Goal: Ask a question: Seek information or help from site administrators or community

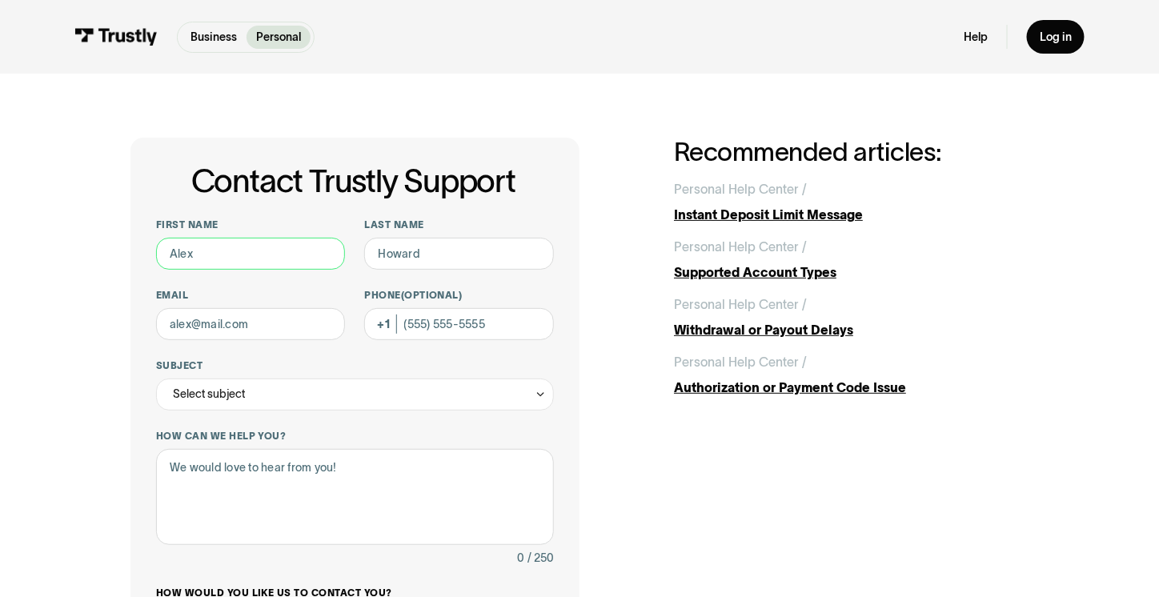
click at [280, 251] on input "First name" at bounding box center [250, 254] width 189 height 32
type input "[PERSON_NAME]"
type input "[EMAIL_ADDRESS][DOMAIN_NAME]"
type input "[PHONE_NUMBER]"
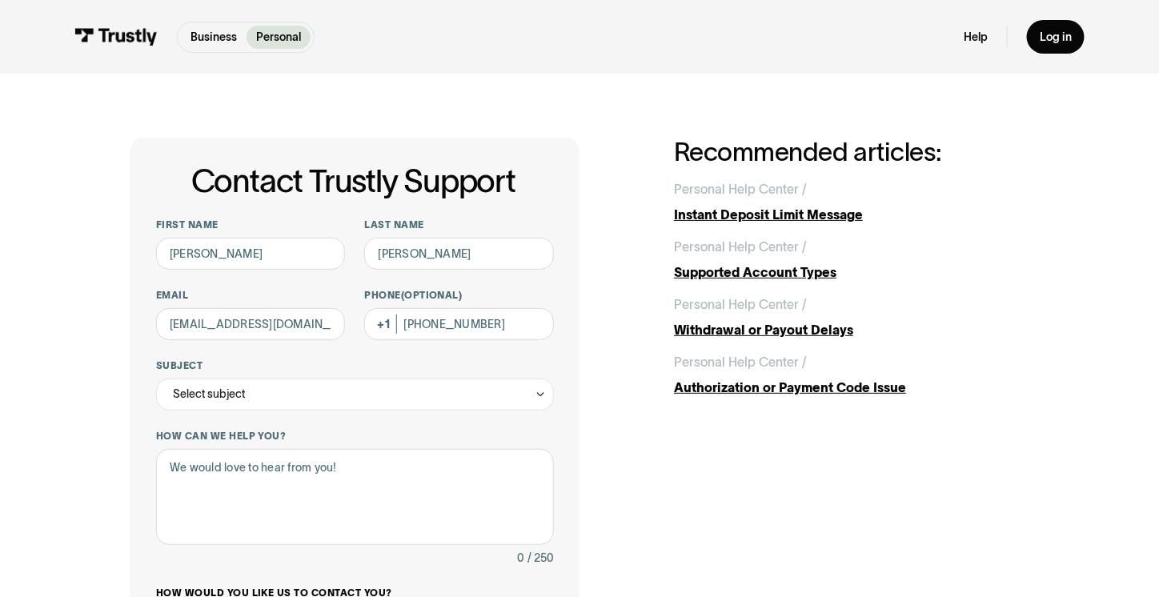
click at [251, 386] on div "Select subject" at bounding box center [355, 395] width 398 height 32
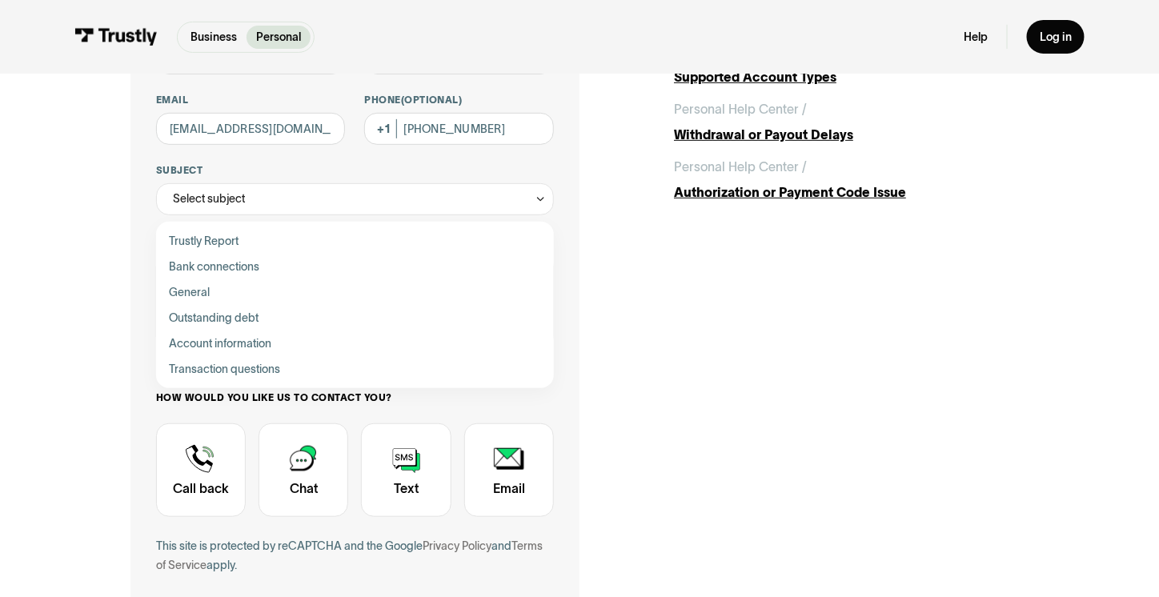
scroll to position [196, 0]
click at [204, 471] on div "Contact Trustly Support" at bounding box center [201, 469] width 90 height 93
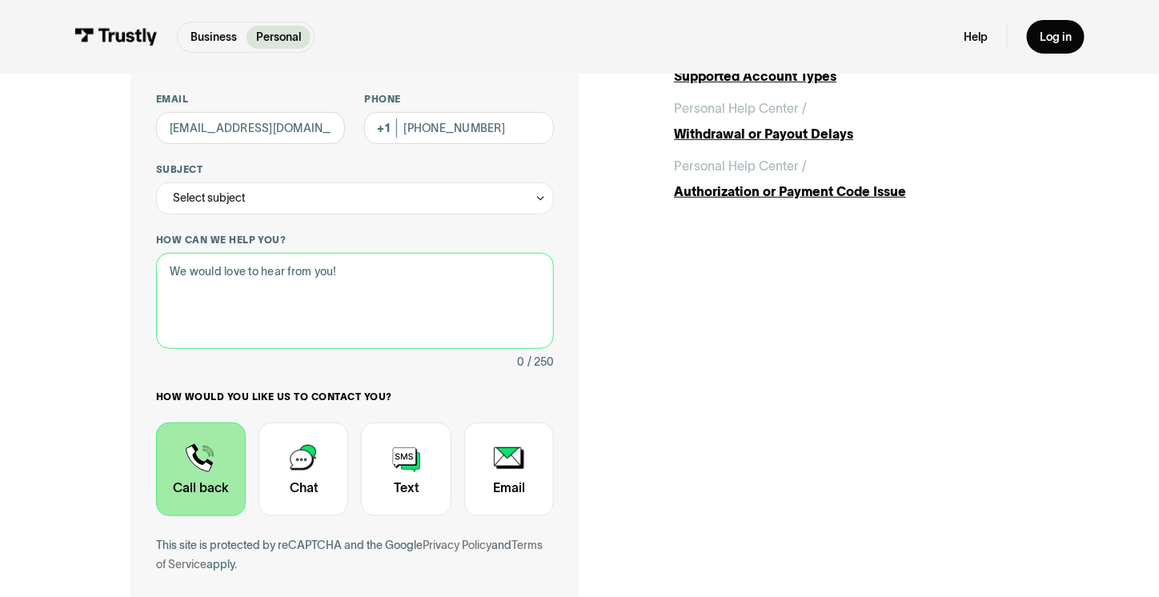
click at [247, 275] on textarea "How can we help you?" at bounding box center [355, 301] width 398 height 96
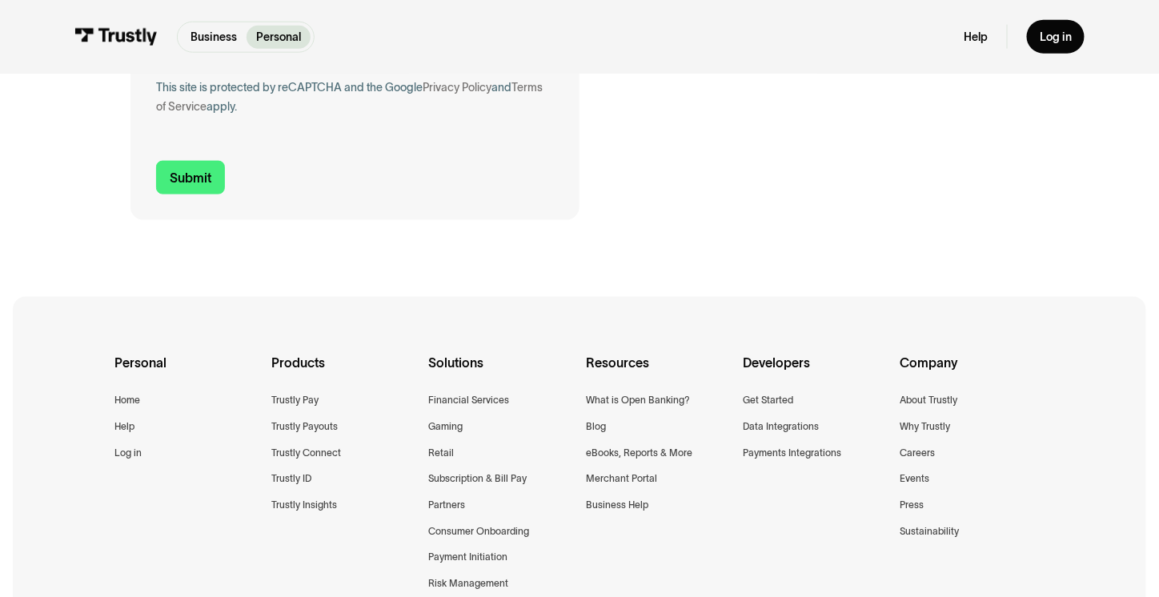
scroll to position [644, 0]
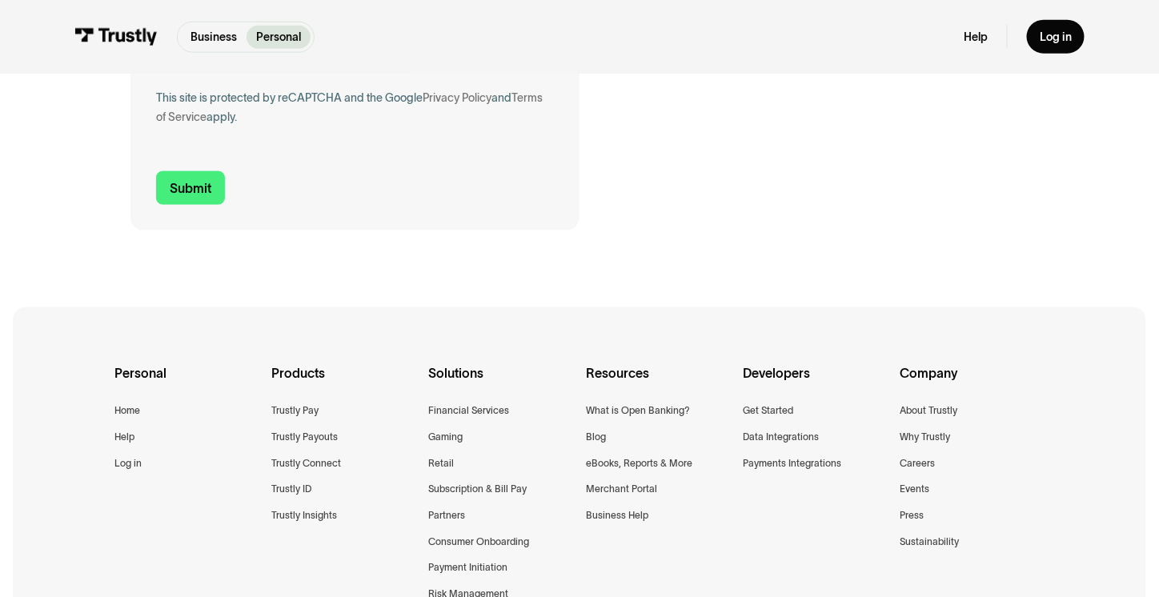
type textarea "My account isn't allowing me to deposit funds. This is my second call because y…"
click at [173, 187] on input "Submit" at bounding box center [190, 188] width 69 height 34
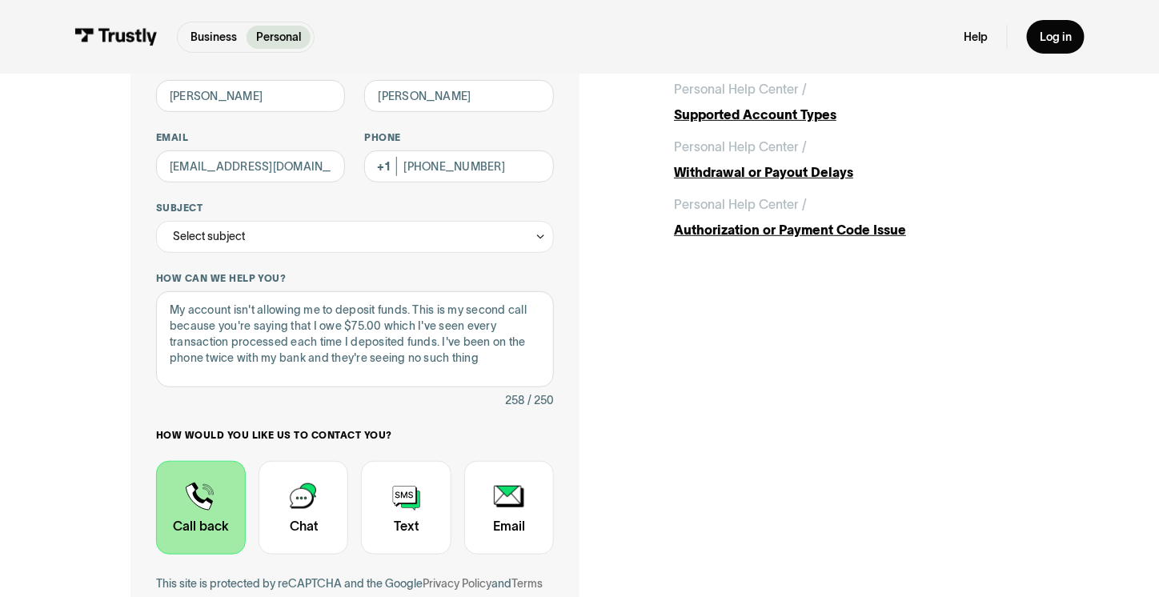
scroll to position [148, 0]
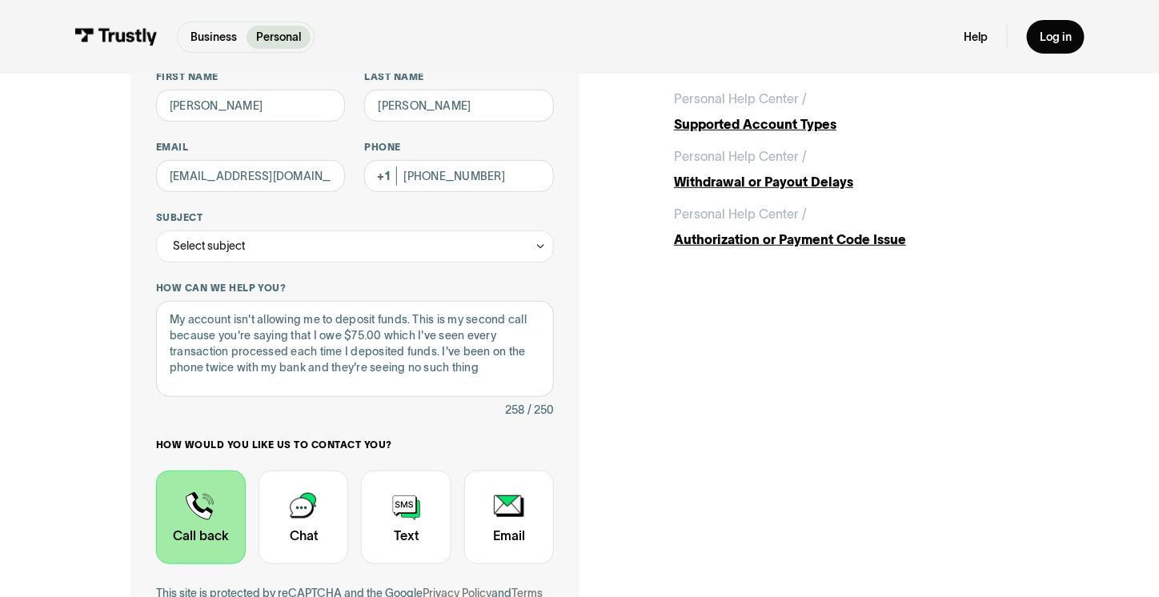
click at [517, 247] on div "Select subject" at bounding box center [355, 247] width 398 height 32
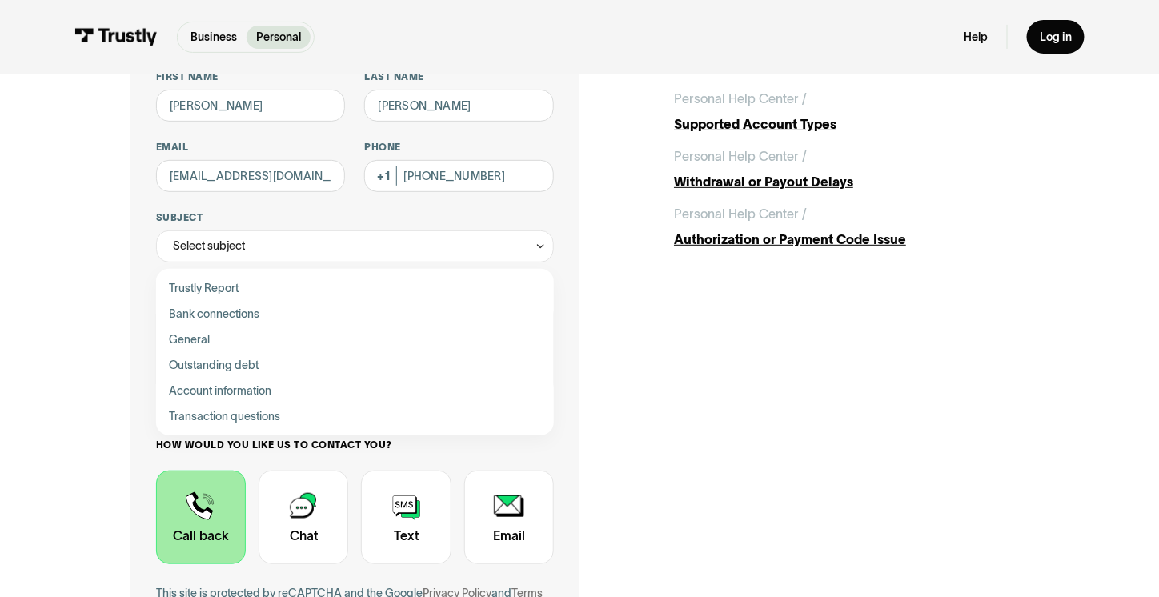
scroll to position [146, 0]
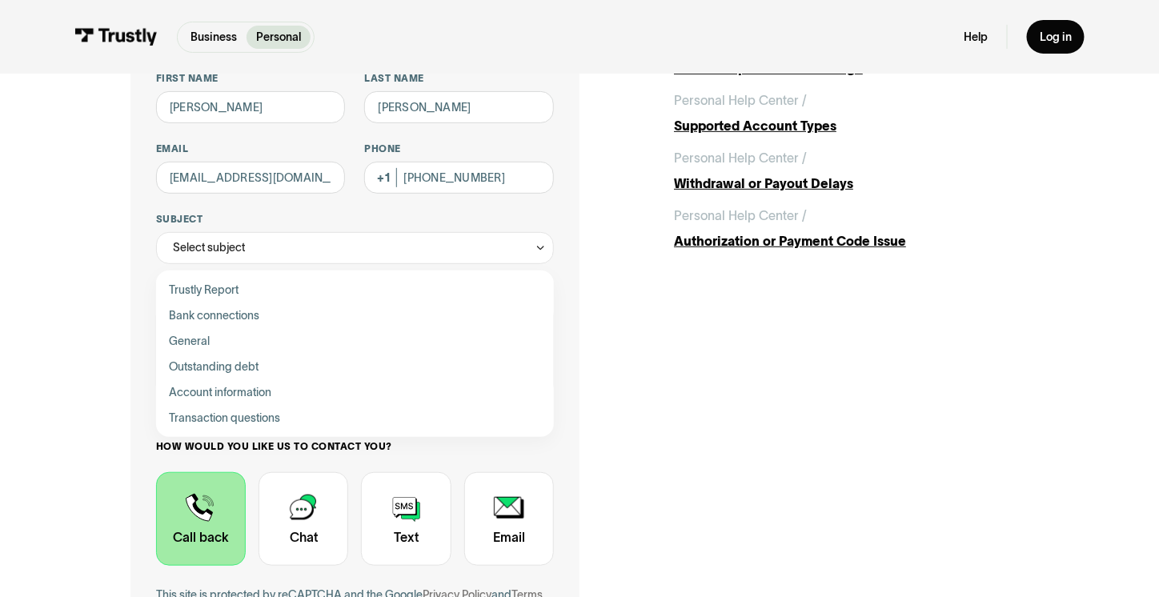
click at [247, 399] on div "Contact Trustly Support" at bounding box center [355, 392] width 385 height 26
type input "**********"
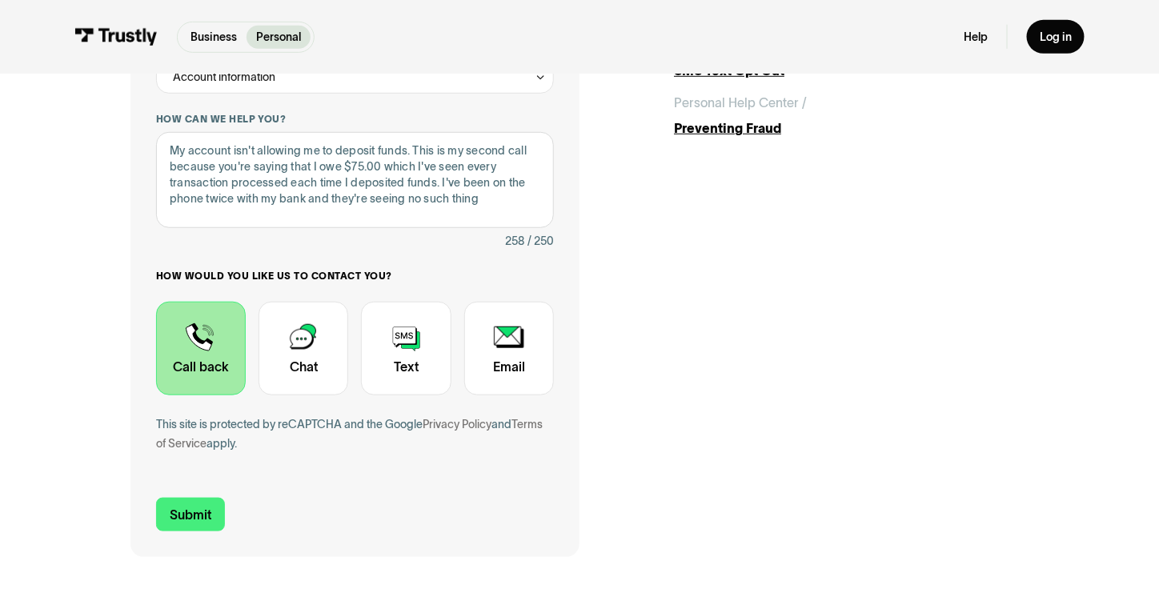
scroll to position [319, 0]
click at [182, 517] on input "Submit" at bounding box center [190, 513] width 69 height 34
type input "[PHONE_NUMBER]"
